Goal: Task Accomplishment & Management: Use online tool/utility

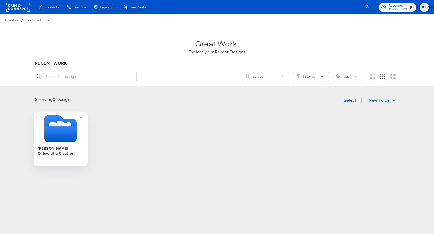
click at [58, 141] on icon "Folder" at bounding box center [60, 134] width 32 height 16
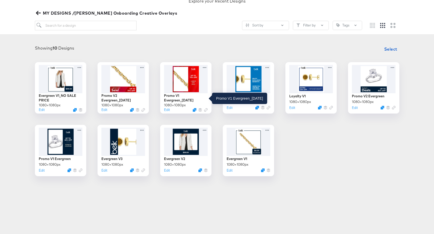
scroll to position [53, 0]
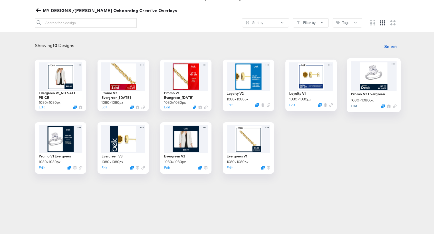
click at [354, 107] on button "Edit" at bounding box center [354, 105] width 6 height 5
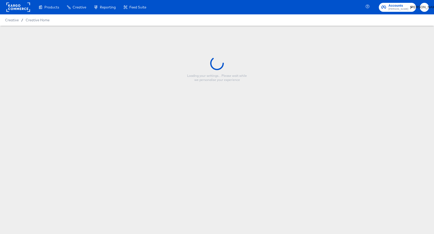
type input "Promo V2 Evergreen"
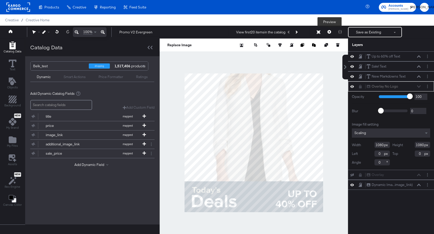
click at [327, 30] on button at bounding box center [329, 32] width 11 height 10
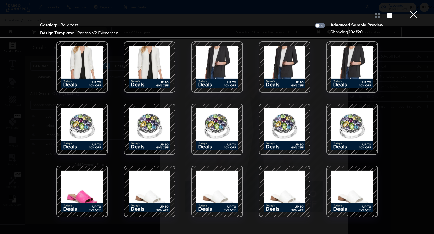
click at [413, 10] on button "×" at bounding box center [413, 5] width 10 height 10
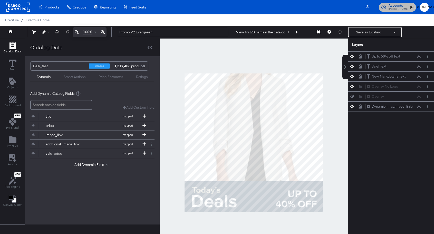
click at [404, 3] on span "Accounts" at bounding box center [399, 5] width 20 height 5
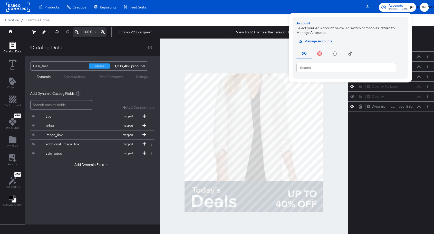
click at [333, 45] on button "Manage Accounts" at bounding box center [317, 41] width 40 height 8
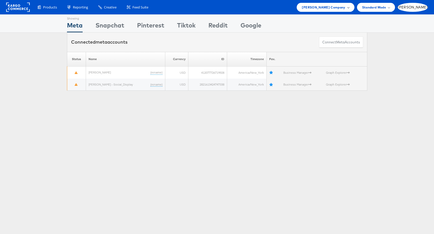
click at [345, 7] on span "Belk Company" at bounding box center [323, 7] width 43 height 5
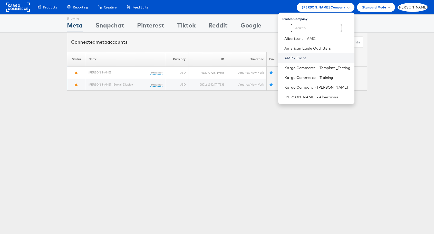
click at [325, 56] on link "AMP - Giant" at bounding box center [317, 57] width 66 height 5
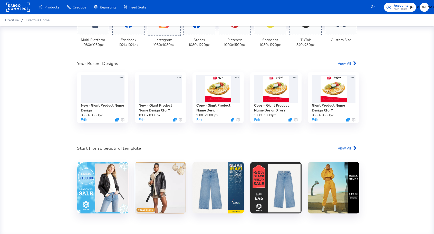
scroll to position [146, 0]
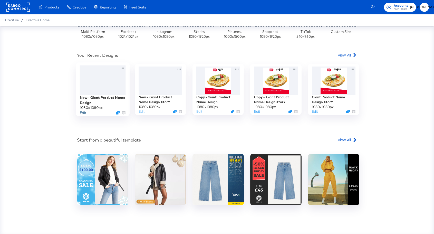
click at [84, 113] on button "Edit" at bounding box center [83, 112] width 6 height 5
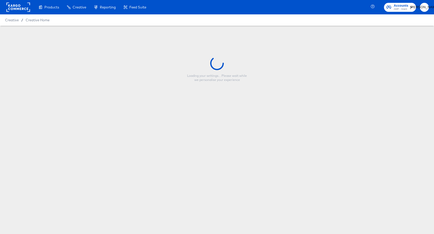
type input "New - Giant Product Name Design"
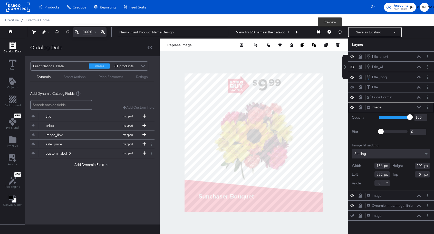
click at [327, 30] on button at bounding box center [329, 32] width 11 height 10
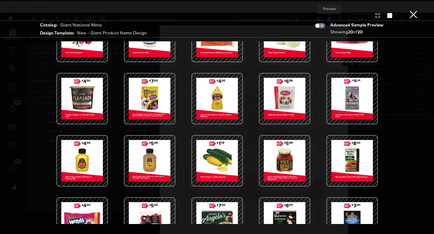
scroll to position [55, 0]
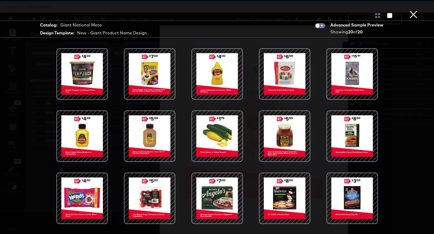
click at [413, 10] on button "×" at bounding box center [413, 5] width 10 height 10
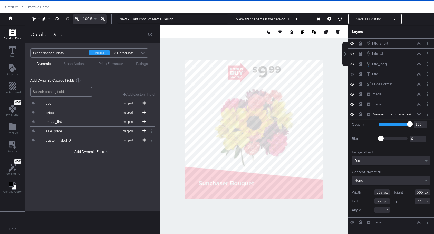
scroll to position [1, 0]
click at [329, 19] on icon at bounding box center [330, 19] width 4 height 4
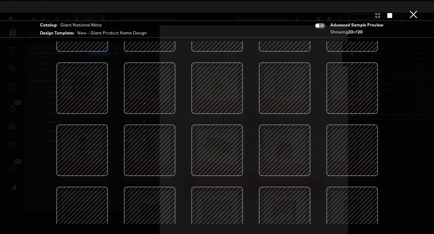
scroll to position [55, 0]
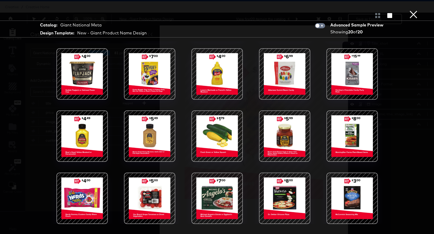
click at [214, 192] on div at bounding box center [217, 198] width 44 height 44
